Goal: Task Accomplishment & Management: Use online tool/utility

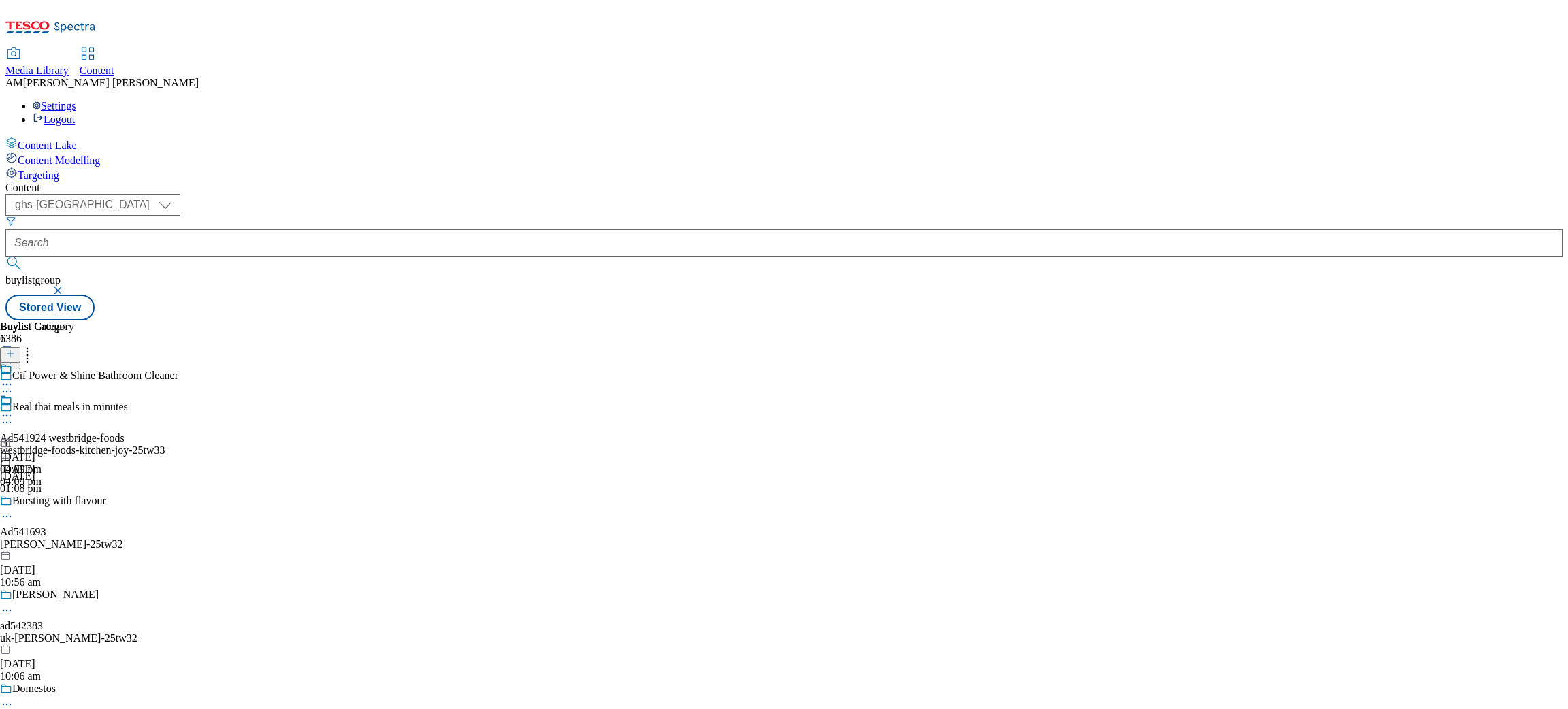
select select "ghs-uk"
click at [13, 385] on icon at bounding box center [6, 391] width 13 height 13
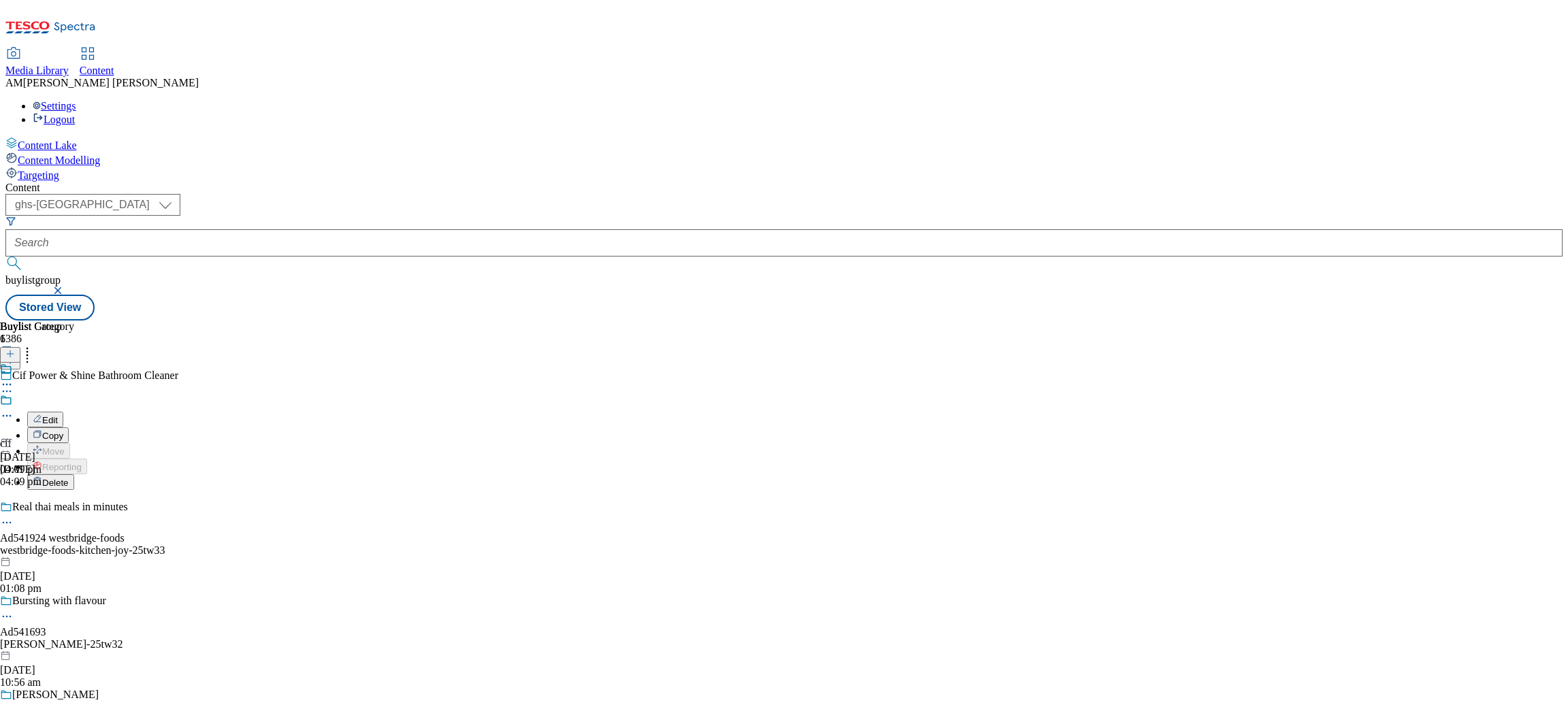
click at [58, 415] on span "Edit" at bounding box center [50, 420] width 16 height 11
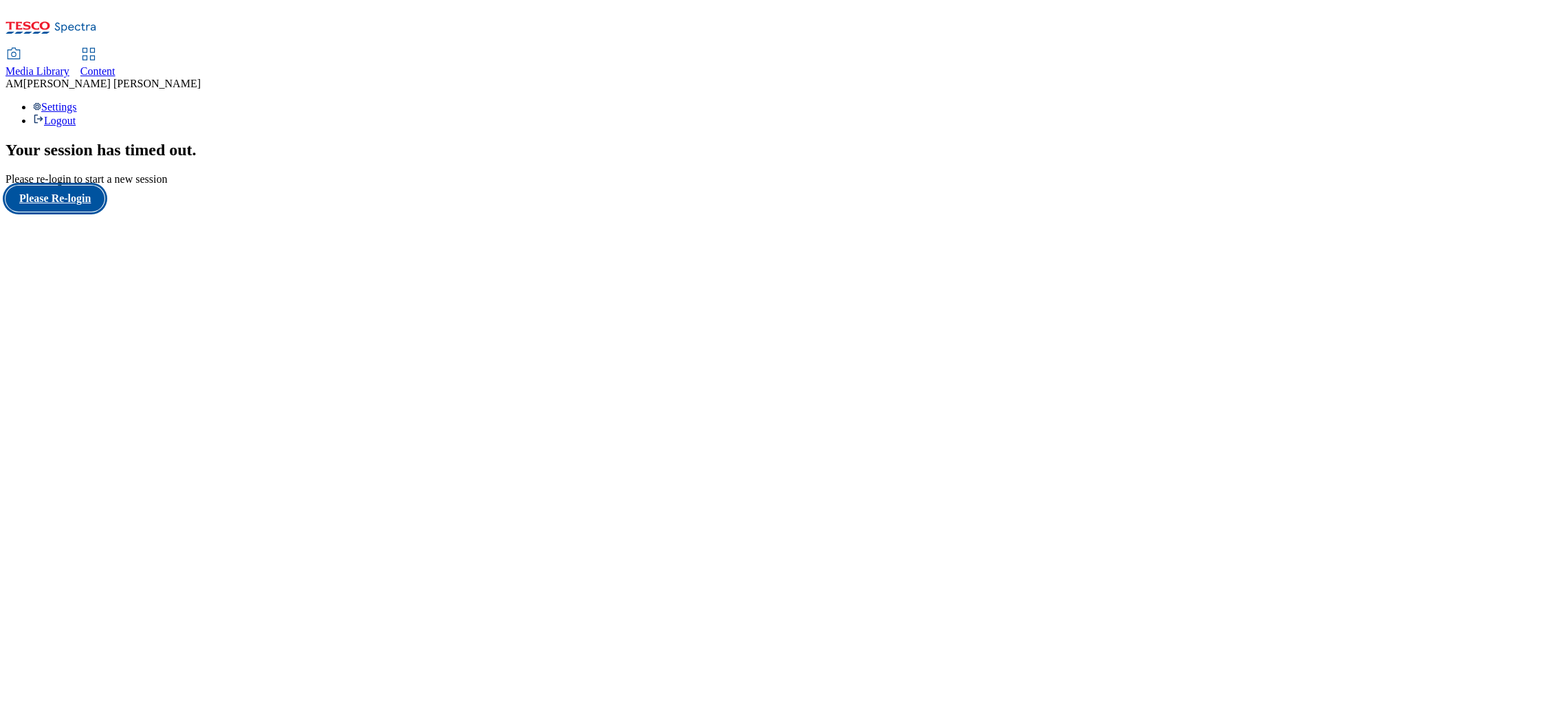
click at [86, 211] on button "Please Re-login" at bounding box center [54, 198] width 99 height 26
